Goal: Information Seeking & Learning: Check status

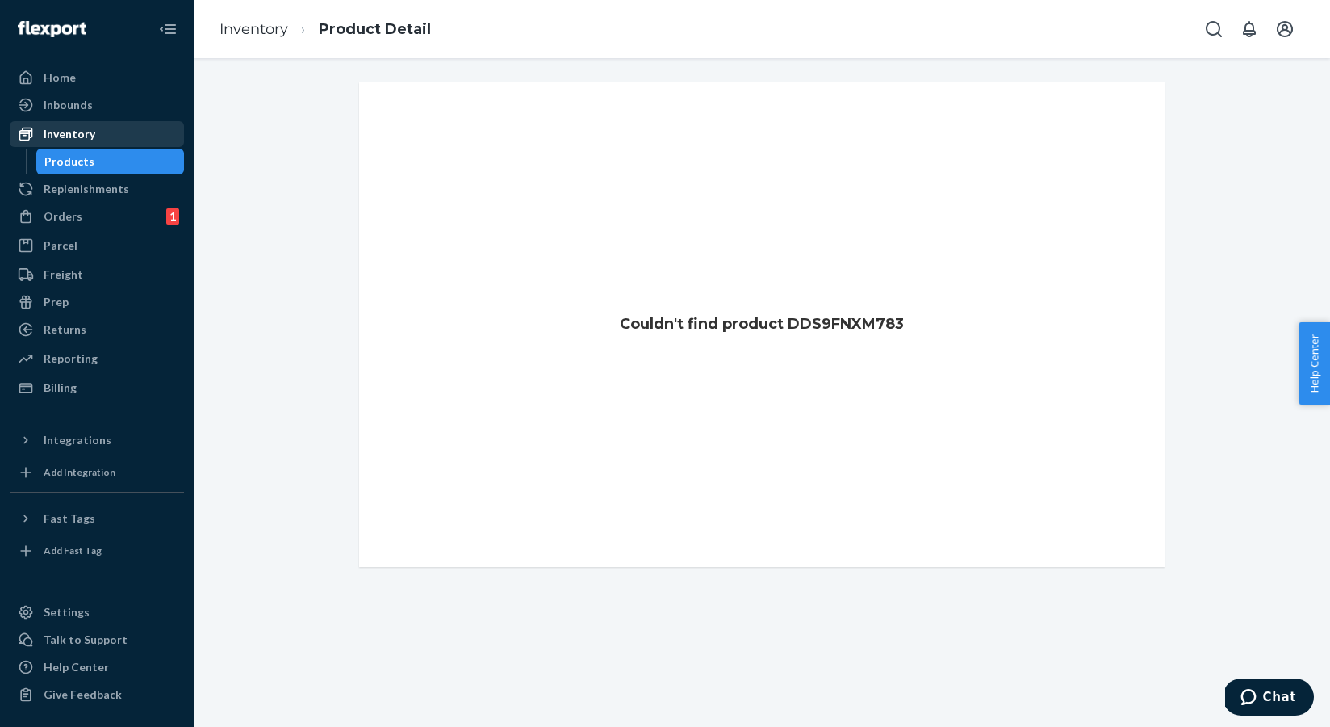
click at [90, 136] on div "Inventory" at bounding box center [70, 134] width 52 height 16
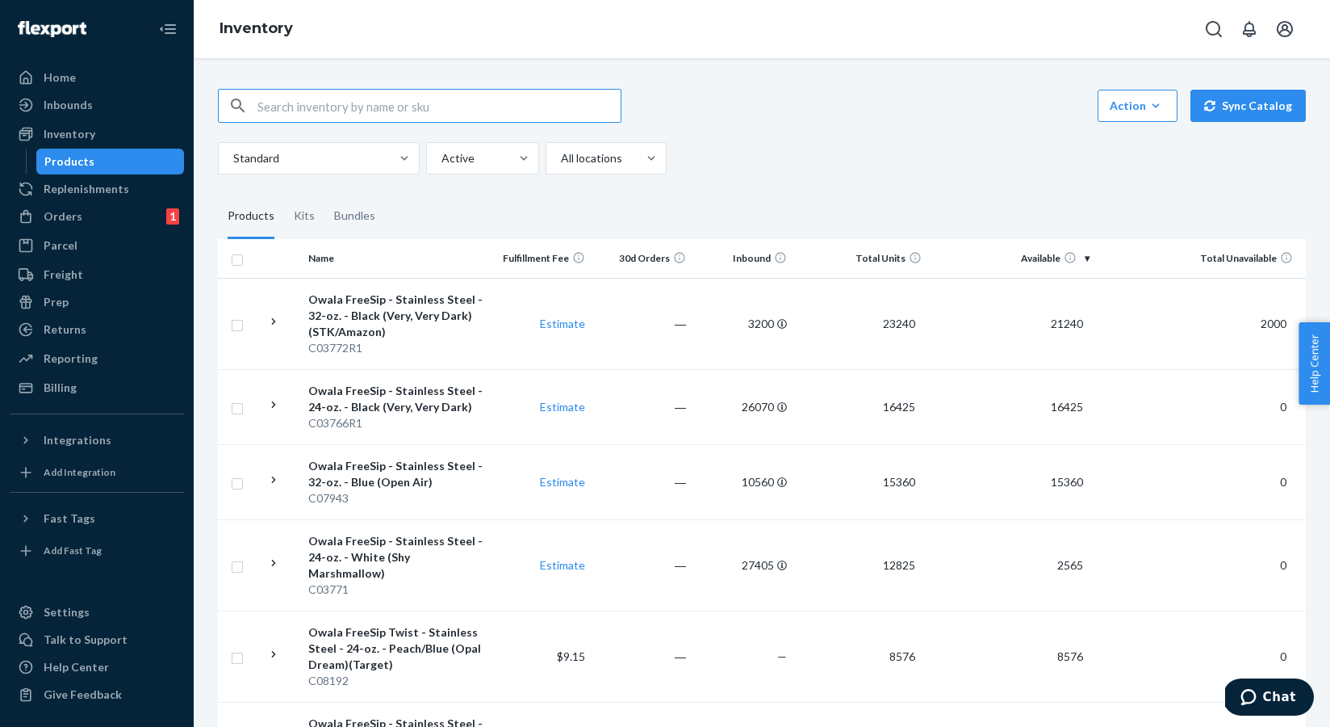
click at [383, 114] on input "text" at bounding box center [439, 106] width 363 height 32
type input "C03665"
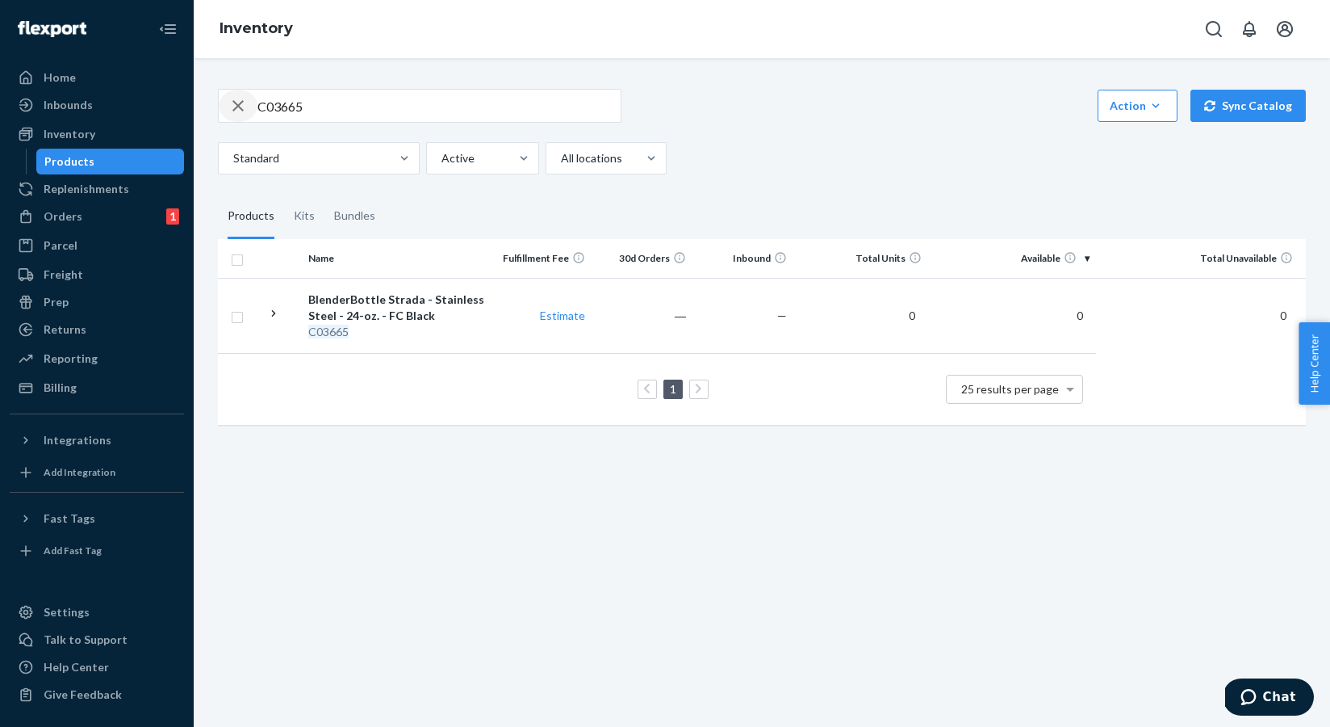
drag, startPoint x: 235, startPoint y: 108, endPoint x: 287, endPoint y: 100, distance: 53.1
click at [235, 108] on icon "button" at bounding box center [237, 105] width 11 height 11
click at [287, 99] on input "text" at bounding box center [439, 106] width 363 height 32
type input "C03772"
